Goal: Task Accomplishment & Management: Complete application form

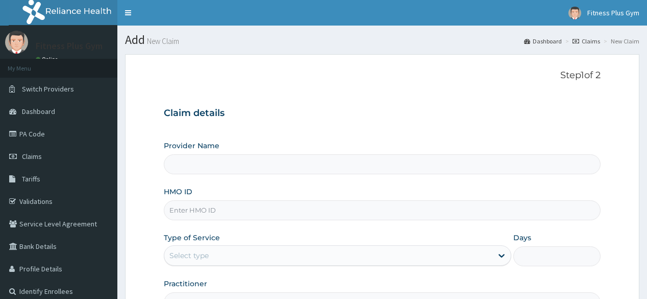
click at [238, 202] on input "HMO ID" at bounding box center [382, 210] width 436 height 20
type input "wa"
type input "Fitness plus Gym"
type input "1"
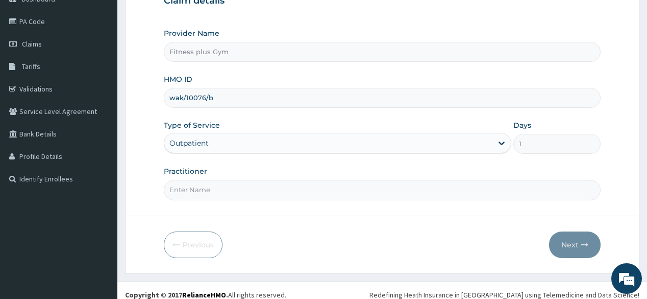
scroll to position [119, 0]
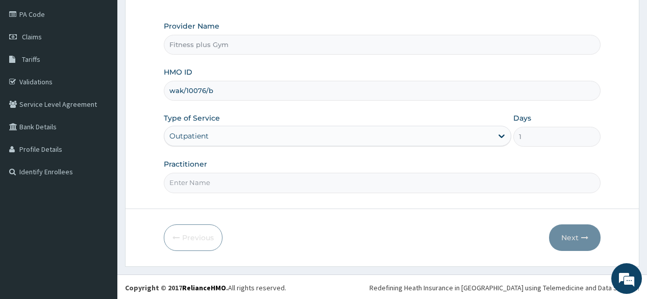
type input "wak/10076/b"
click at [252, 177] on input "Practitioner" at bounding box center [382, 183] width 436 height 20
type input "fitness+"
click at [593, 231] on button "Next" at bounding box center [575, 237] width 52 height 27
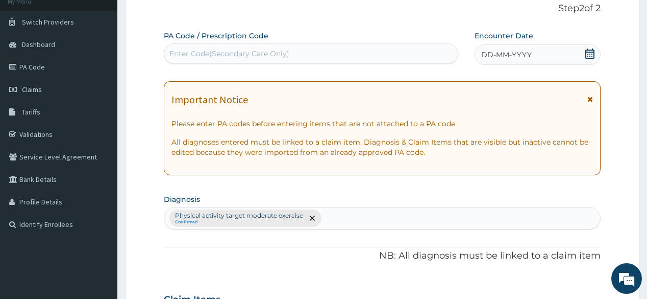
scroll to position [0, 0]
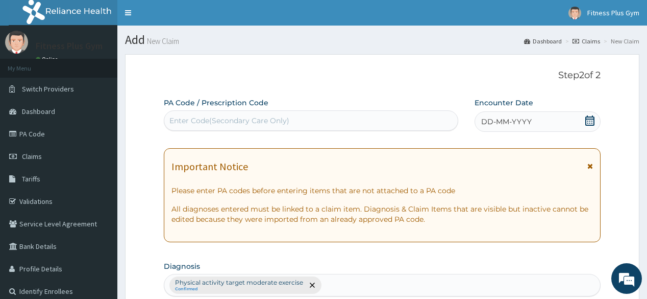
click at [232, 118] on div "Enter Code(Secondary Care Only)" at bounding box center [229, 120] width 120 height 10
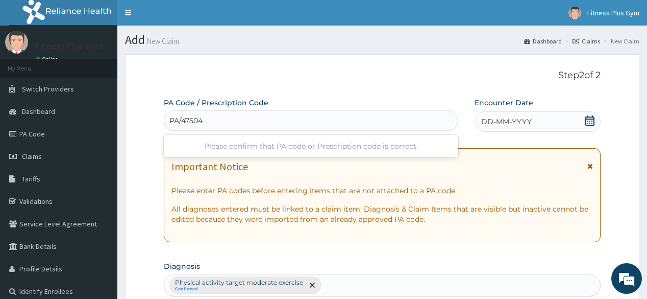
type input "PA/475041"
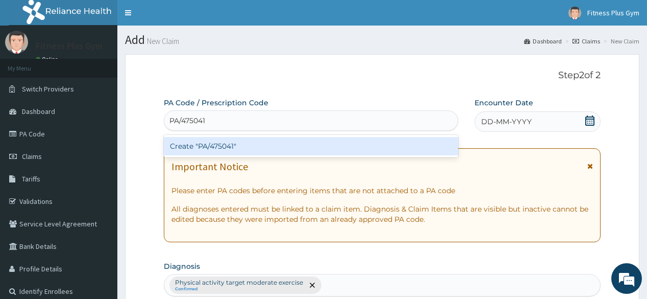
click at [251, 146] on div "Create "PA/475041"" at bounding box center [311, 146] width 294 height 18
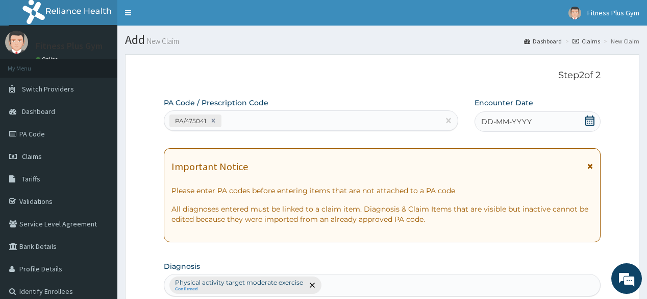
click at [540, 123] on div "DD-MM-YYYY" at bounding box center [538, 121] width 126 height 20
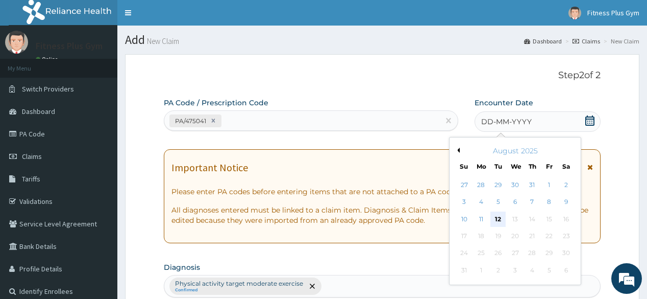
click at [497, 217] on div "12" at bounding box center [498, 218] width 15 height 15
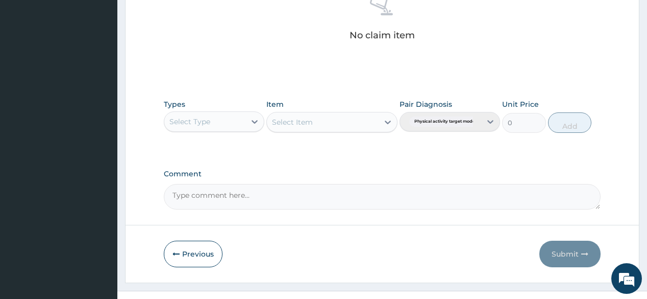
scroll to position [436, 0]
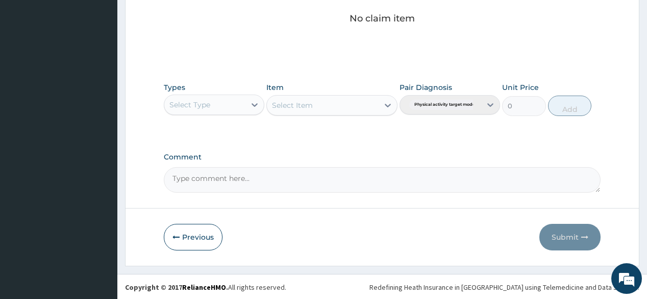
drag, startPoint x: 183, startPoint y: 80, endPoint x: 189, endPoint y: 102, distance: 23.3
click at [185, 100] on div "Types Select Type Item Select Item Pair Diagnosis Physical activity target mode…" at bounding box center [382, 99] width 436 height 44
click at [191, 112] on div "Select Type" at bounding box center [204, 104] width 81 height 16
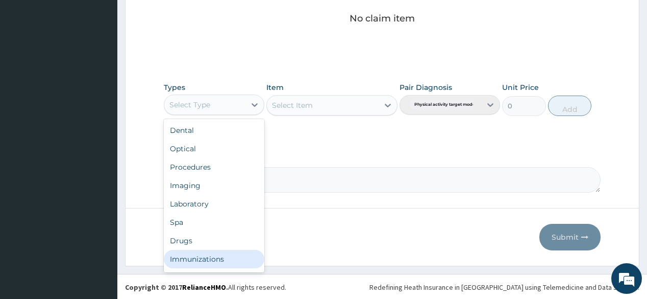
scroll to position [35, 0]
click at [190, 263] on div "Gym" at bounding box center [214, 261] width 101 height 18
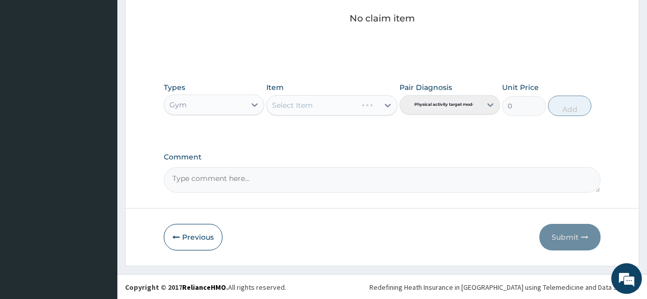
click at [357, 108] on div "Select Item" at bounding box center [331, 105] width 131 height 20
click at [355, 107] on div "Select Item" at bounding box center [323, 105] width 112 height 16
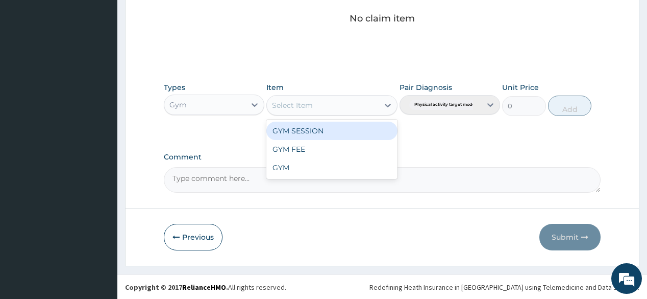
click at [341, 129] on div "GYM SESSION" at bounding box center [331, 130] width 131 height 18
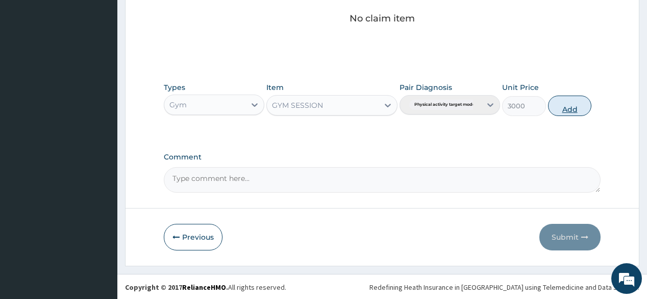
click at [566, 106] on button "Add" at bounding box center [570, 105] width 44 height 20
type input "0"
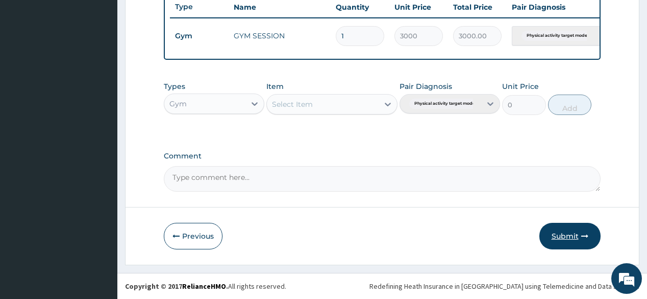
click at [575, 226] on button "Submit" at bounding box center [570, 236] width 61 height 27
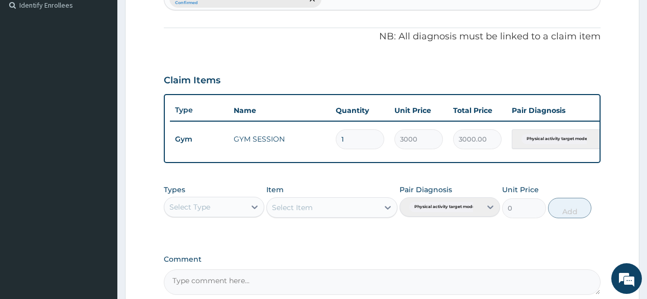
scroll to position [394, 0]
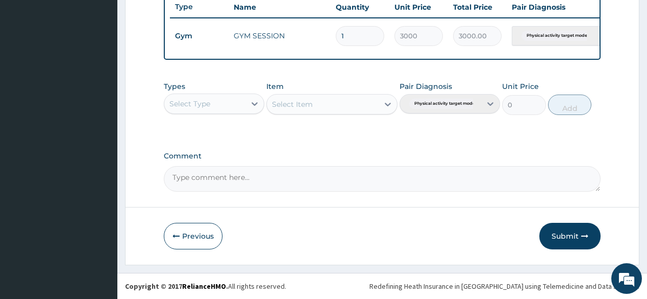
drag, startPoint x: 572, startPoint y: 242, endPoint x: 566, endPoint y: 254, distance: 13.0
click at [574, 236] on button "Submit" at bounding box center [570, 236] width 61 height 27
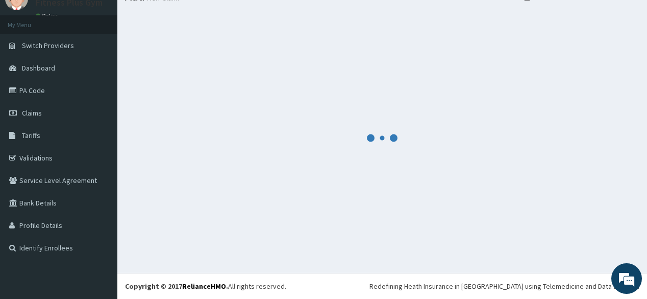
scroll to position [43, 0]
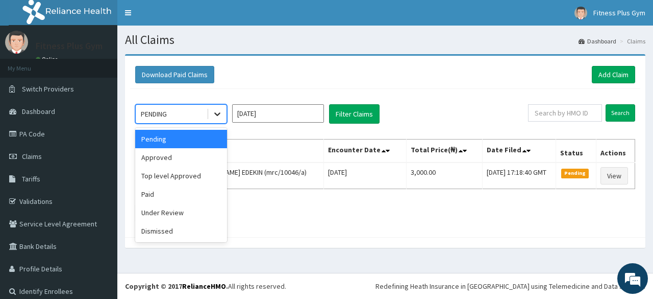
click at [217, 116] on icon at bounding box center [217, 114] width 10 height 10
click at [193, 161] on div "Approved" at bounding box center [181, 157] width 92 height 18
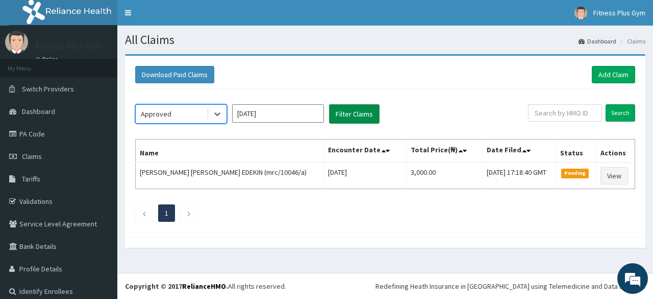
click at [358, 118] on button "Filter Claims" at bounding box center [354, 113] width 51 height 19
